Goal: Navigation & Orientation: Go to known website

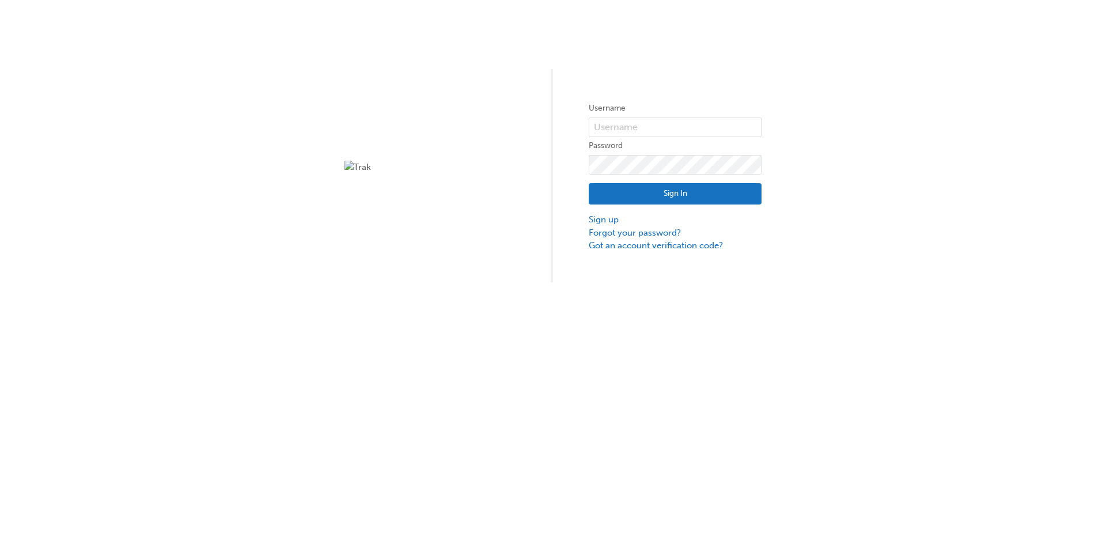
click at [352, 162] on img at bounding box center [430, 167] width 173 height 13
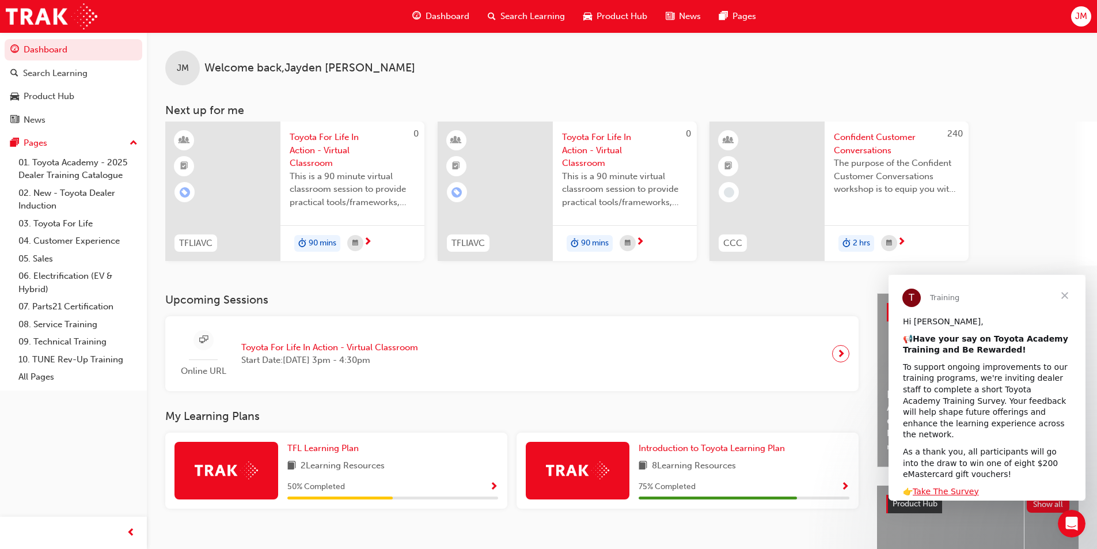
click at [1082, 14] on span "JM" at bounding box center [1081, 16] width 12 height 13
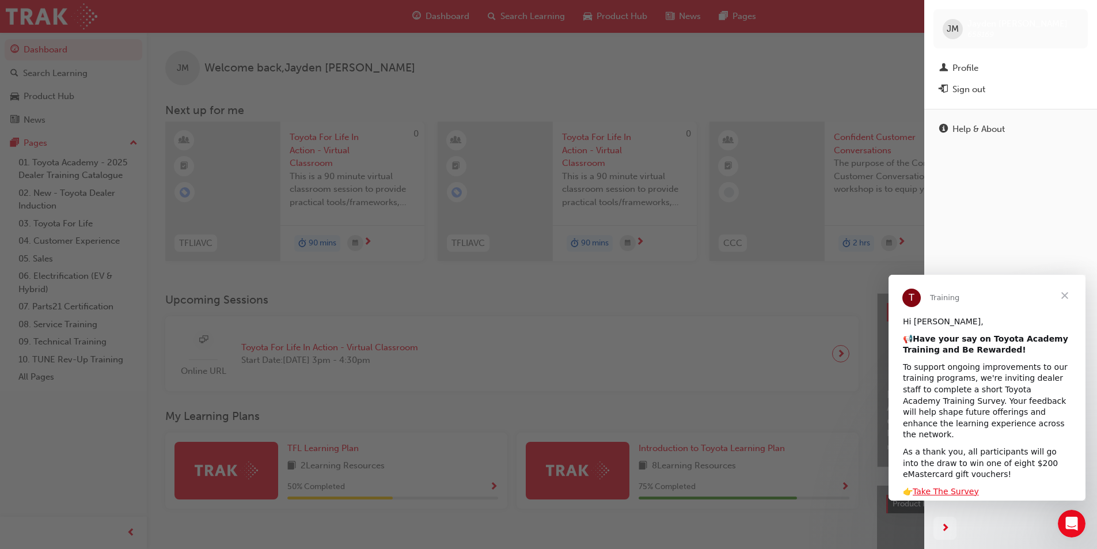
click at [609, 405] on div "button" at bounding box center [462, 274] width 924 height 549
